Goal: Task Accomplishment & Management: Use online tool/utility

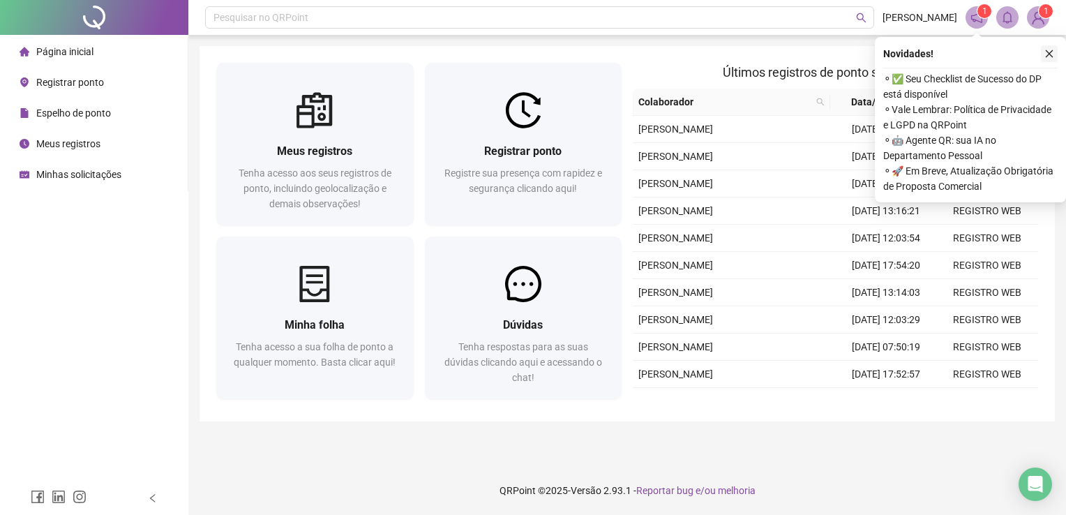
click at [1055, 49] on button "button" at bounding box center [1048, 53] width 17 height 17
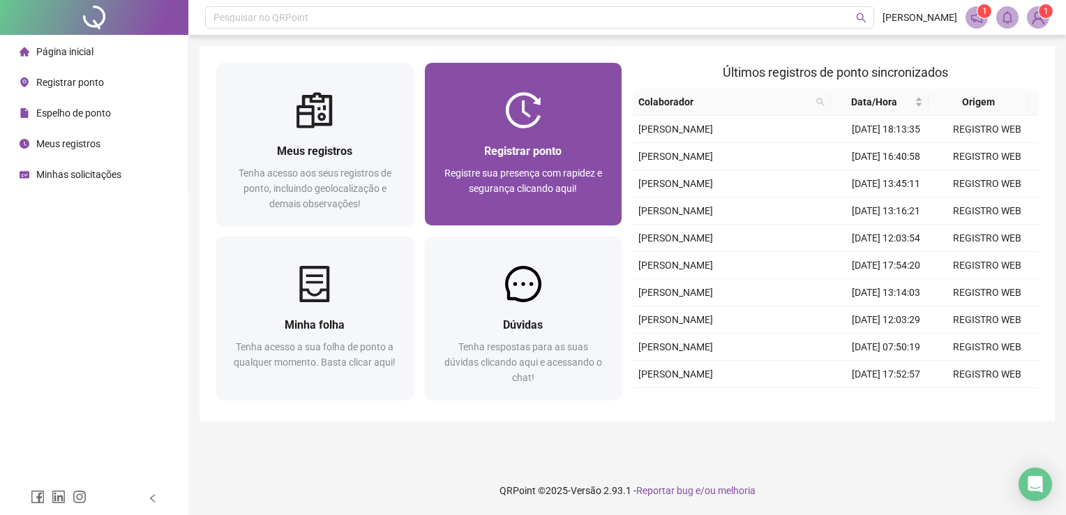
click at [559, 126] on div at bounding box center [523, 110] width 197 height 36
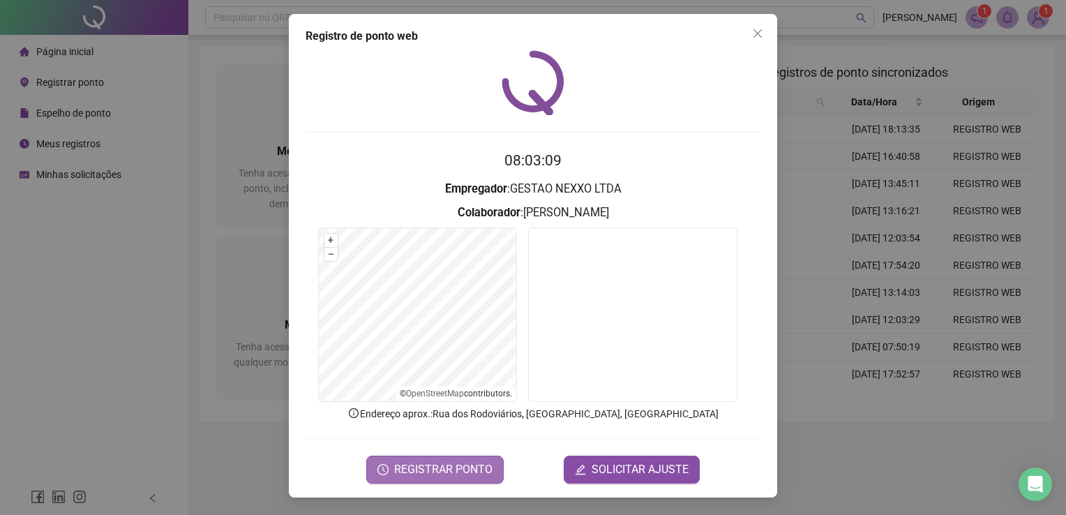
click at [450, 463] on span "REGISTRAR PONTO" at bounding box center [443, 469] width 98 height 17
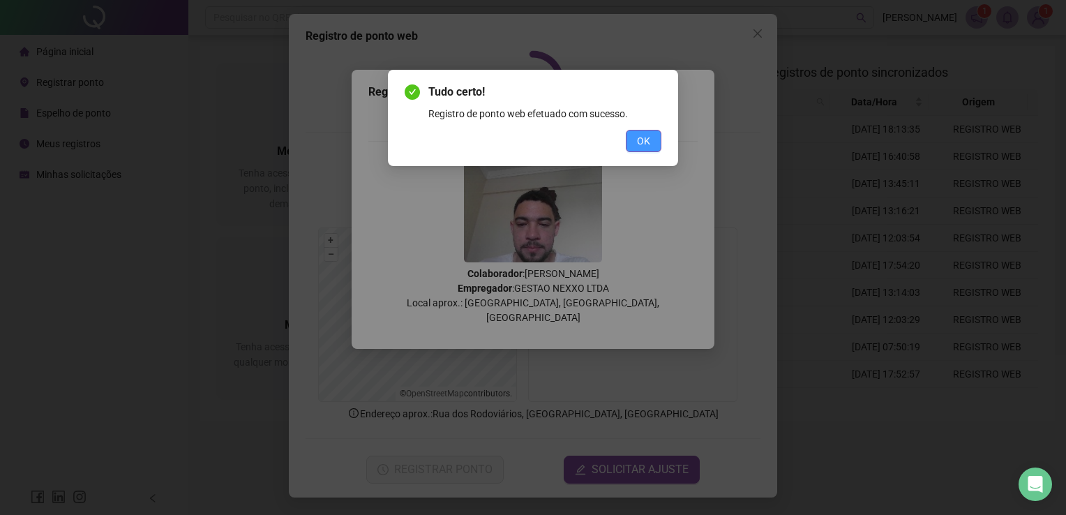
click at [630, 139] on button "OK" at bounding box center [643, 141] width 36 height 22
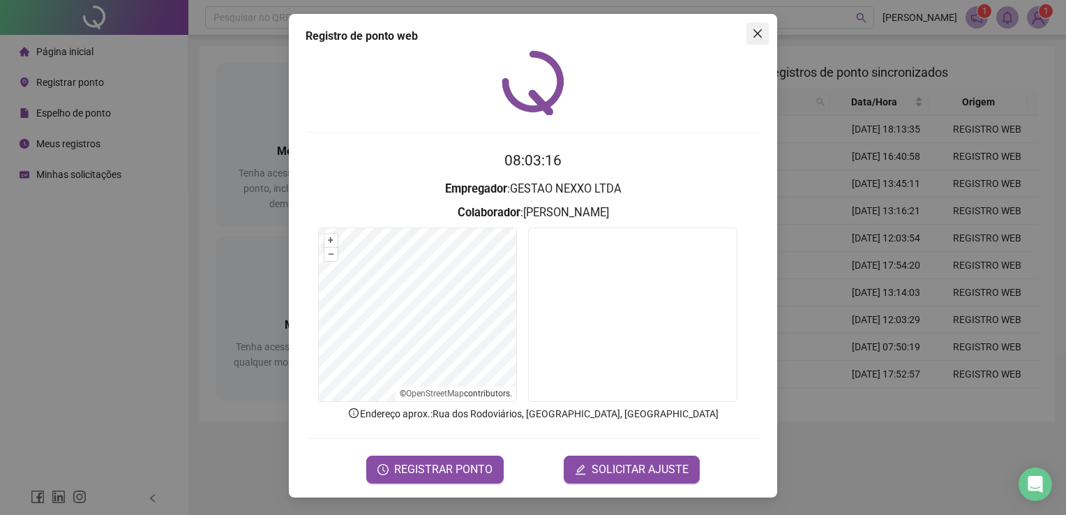
click at [761, 42] on button "Close" at bounding box center [757, 33] width 22 height 22
